Goal: Information Seeking & Learning: Learn about a topic

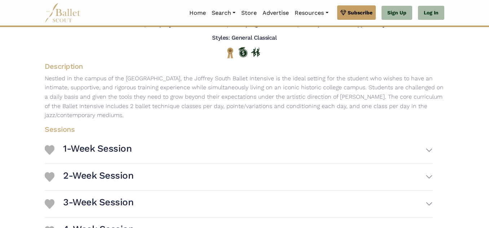
scroll to position [89, 0]
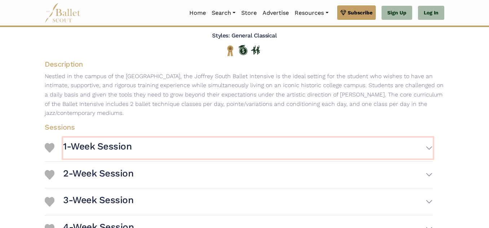
click at [245, 141] on button "1-Week Session" at bounding box center [247, 148] width 369 height 21
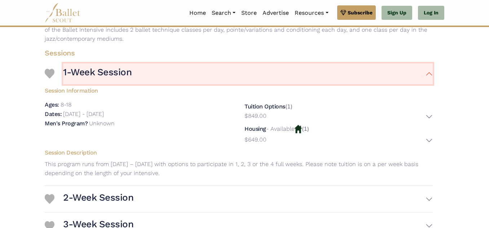
scroll to position [166, 0]
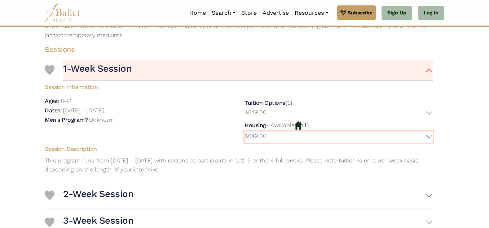
drag, startPoint x: 303, startPoint y: 132, endPoint x: 325, endPoint y: 77, distance: 58.8
click at [325, 77] on div "1-Week Session Session Information Ages: 8-18 Dates: $849.00" at bounding box center [239, 119] width 388 height 125
click at [309, 136] on button "$649.00" at bounding box center [338, 137] width 188 height 11
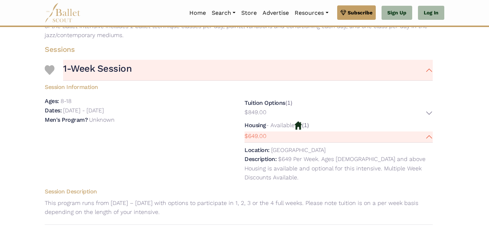
click at [302, 126] on img at bounding box center [297, 125] width 7 height 8
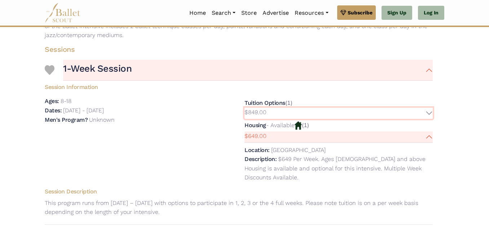
click at [289, 111] on button "$849.00" at bounding box center [338, 113] width 188 height 11
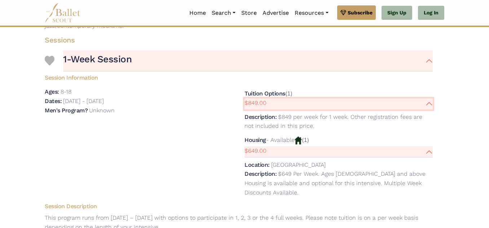
scroll to position [180, 0]
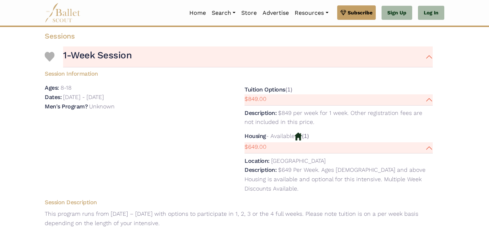
click at [295, 180] on p "$649 Per Week. Ages [DEMOGRAPHIC_DATA] and above Housing is available and optio…" at bounding box center [334, 178] width 181 height 25
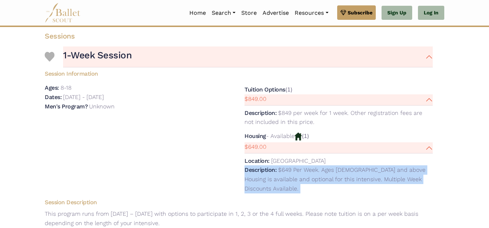
click at [295, 180] on p "$649 Per Week. Ages [DEMOGRAPHIC_DATA] and above Housing is available and optio…" at bounding box center [334, 178] width 181 height 25
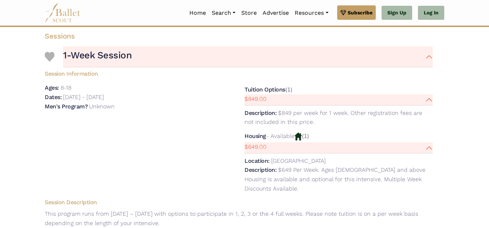
click at [295, 180] on p "$649 Per Week. Ages [DEMOGRAPHIC_DATA] and above Housing is available and optio…" at bounding box center [334, 178] width 181 height 25
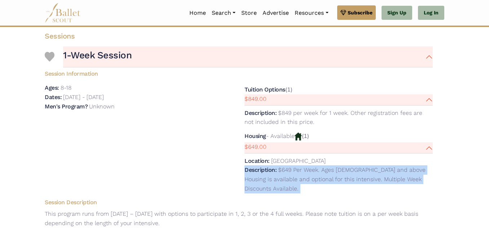
click at [295, 180] on p "$649 Per Week. Ages [DEMOGRAPHIC_DATA] and above Housing is available and optio…" at bounding box center [334, 178] width 181 height 25
